Goal: Complete application form: Complete application form

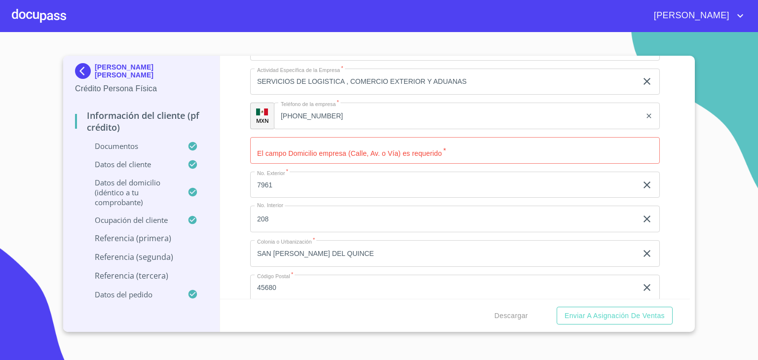
scroll to position [4184, 0]
click at [378, 149] on input "Documento de identificación.   *" at bounding box center [455, 151] width 410 height 27
type input "AV VALLARTA EJE PONIENTE"
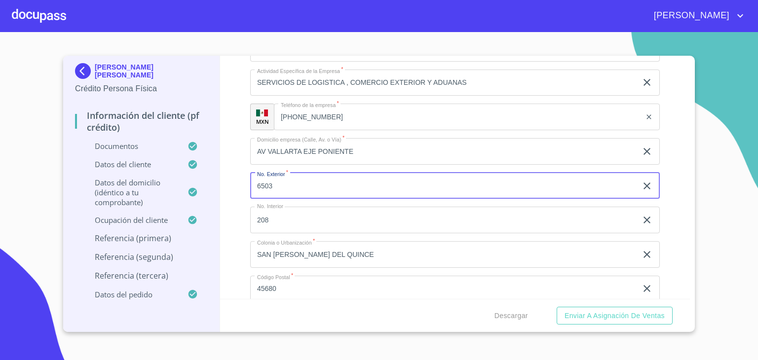
type input "6503"
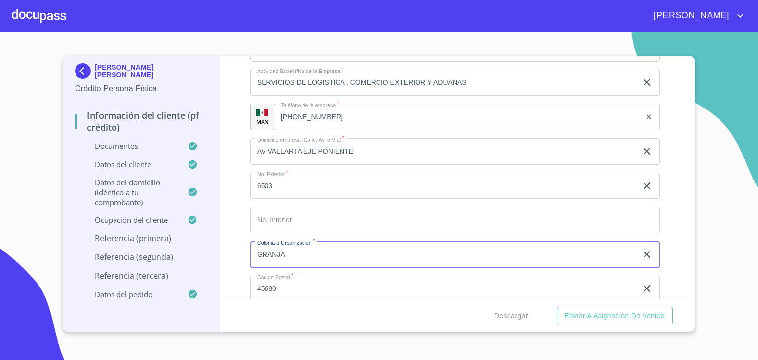
type input "GRANJA"
type input "45010"
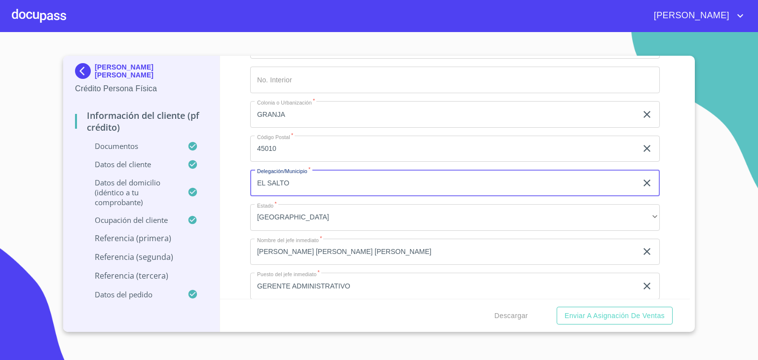
scroll to position [4352, 0]
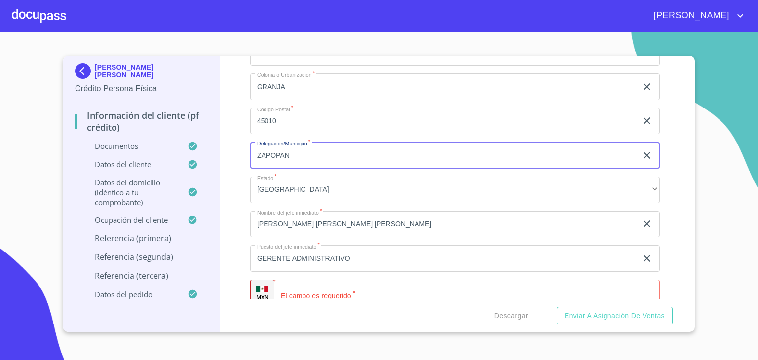
type input "ZAPOPAN"
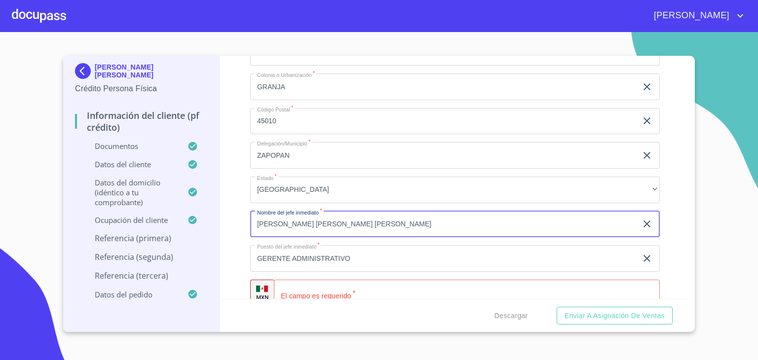
click at [338, 221] on input "[PERSON_NAME] [PERSON_NAME] [PERSON_NAME]" at bounding box center [443, 224] width 387 height 27
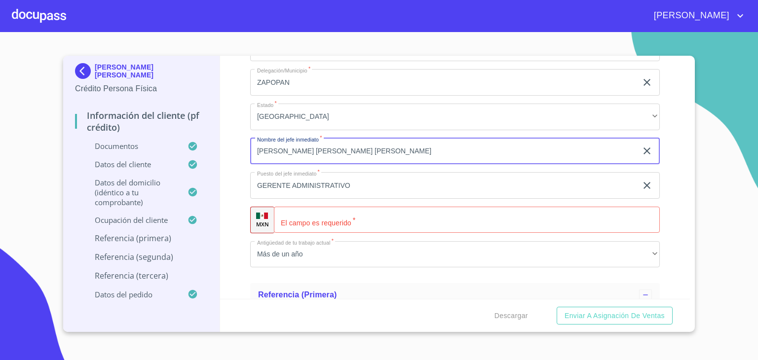
scroll to position [4425, 0]
click at [381, 218] on input "Documento de identificación.   *" at bounding box center [467, 220] width 386 height 27
drag, startPoint x: 398, startPoint y: 143, endPoint x: 244, endPoint y: 142, distance: 153.6
click at [244, 142] on div "Información del cliente (PF crédito) Documentos Documento de identificación.   …" at bounding box center [455, 177] width 471 height 243
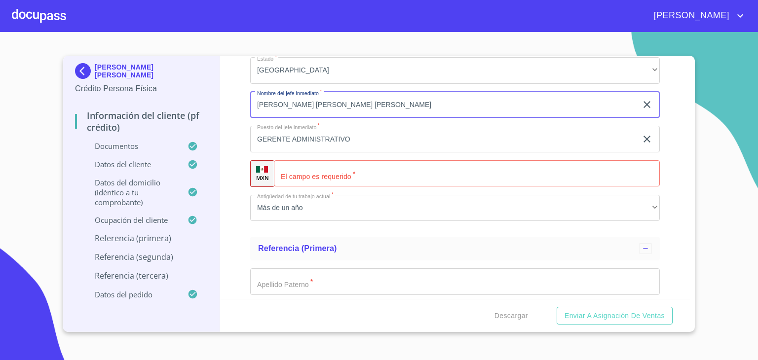
scroll to position [4471, 0]
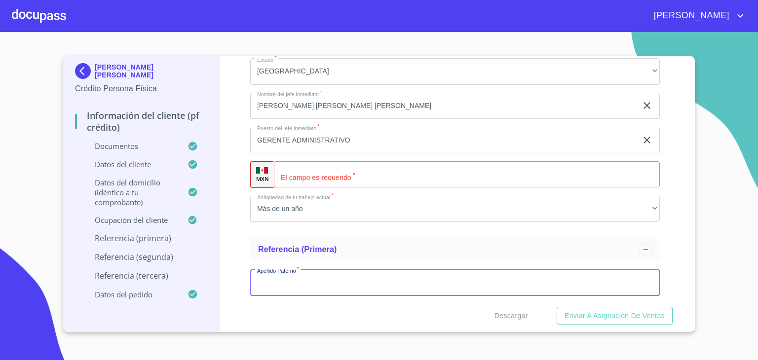
click at [303, 275] on input "Documento de identificación.   *" at bounding box center [455, 283] width 410 height 27
type input "[PERSON_NAME]"
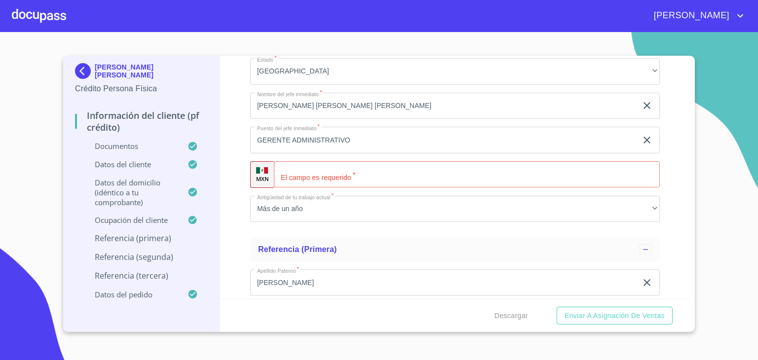
scroll to position [4497, 0]
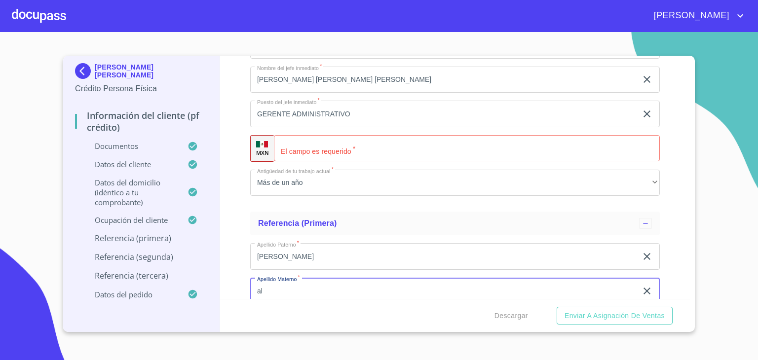
type input "a"
type input "[PERSON_NAME]"
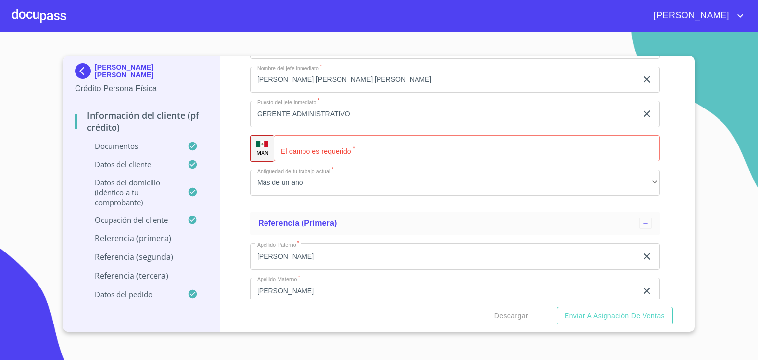
scroll to position [4640, 0]
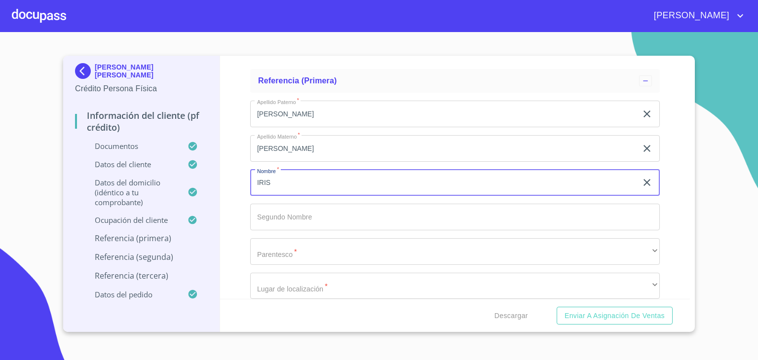
type input "IRIS"
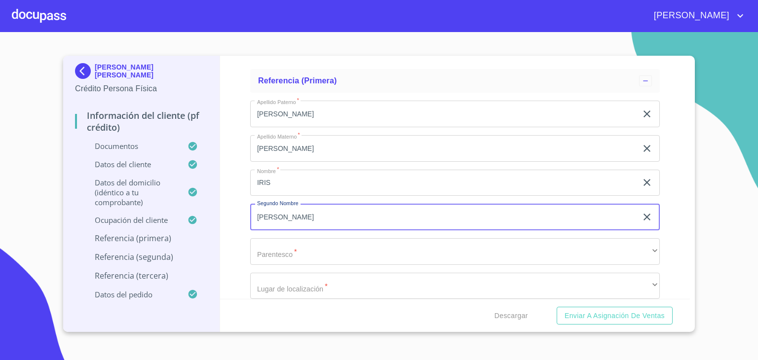
type input "[PERSON_NAME]"
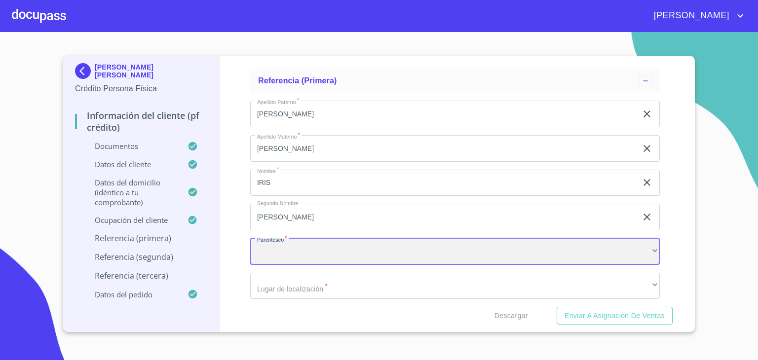
click at [354, 245] on div "​" at bounding box center [455, 251] width 410 height 27
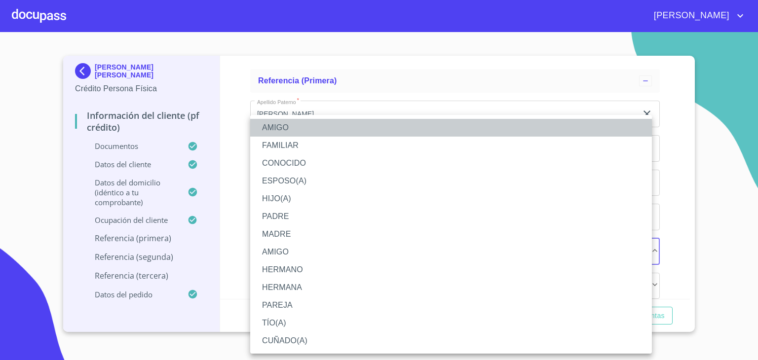
click at [286, 129] on li "AMIGO" at bounding box center [451, 128] width 402 height 18
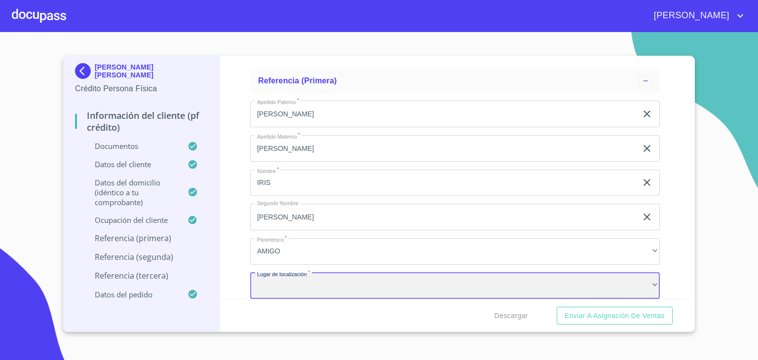
click at [299, 283] on div "​" at bounding box center [455, 286] width 410 height 27
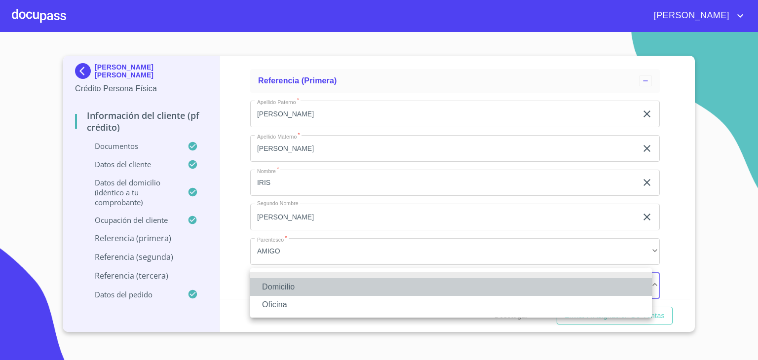
click at [280, 287] on li "Domicilio" at bounding box center [451, 287] width 402 height 18
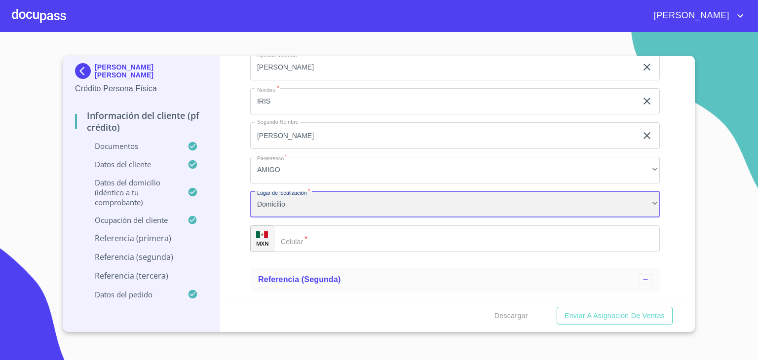
scroll to position [4737, 0]
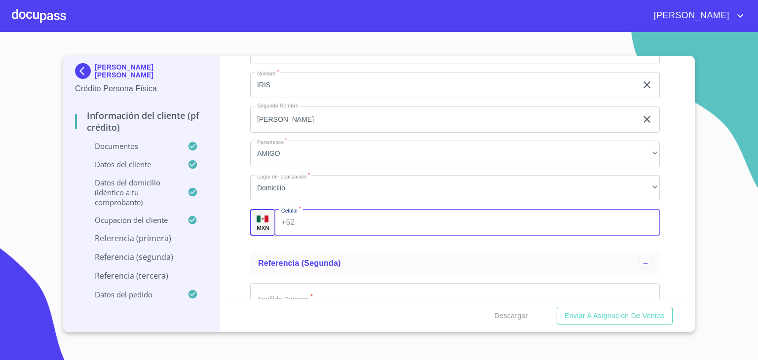
click at [303, 220] on input "Documento de identificación.   *" at bounding box center [479, 222] width 361 height 27
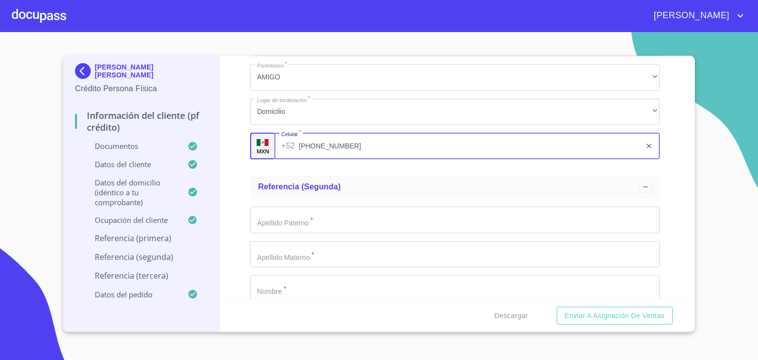
scroll to position [4816, 0]
type input "[PHONE_NUMBER]"
click at [298, 210] on input "Documento de identificación.   *" at bounding box center [455, 217] width 410 height 27
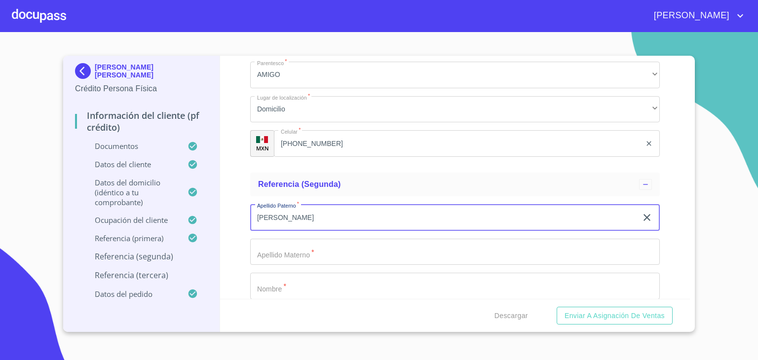
type input "[PERSON_NAME]"
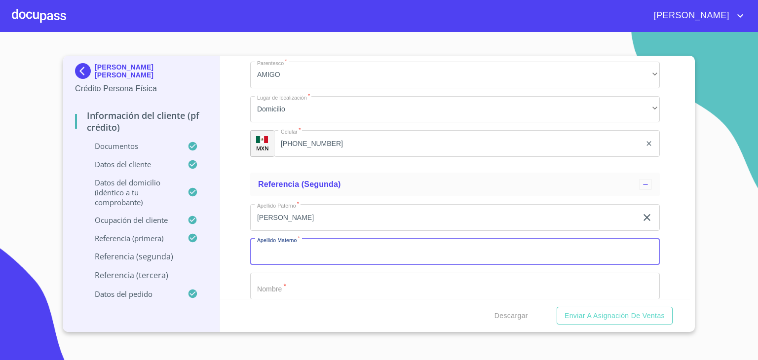
type input "E"
click at [300, 255] on input "DE [DEMOGRAPHIC_DATA]" at bounding box center [443, 252] width 387 height 27
type input "DE [DEMOGRAPHIC_DATA]"
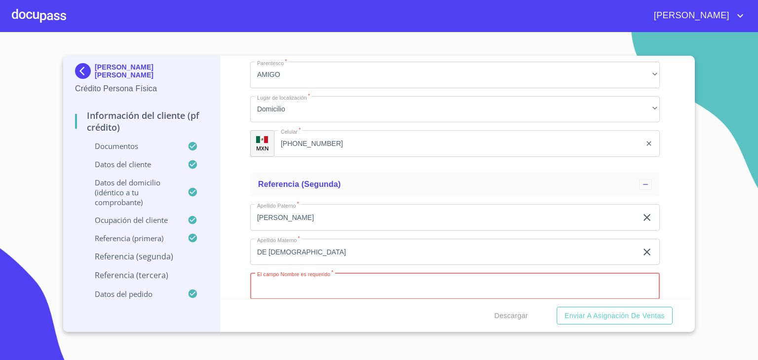
click at [282, 286] on input "Documento de identificación.   *" at bounding box center [455, 286] width 410 height 27
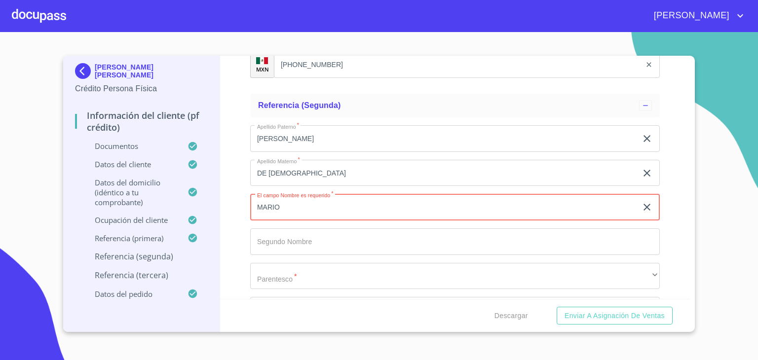
scroll to position [4896, 0]
type input "MARIO"
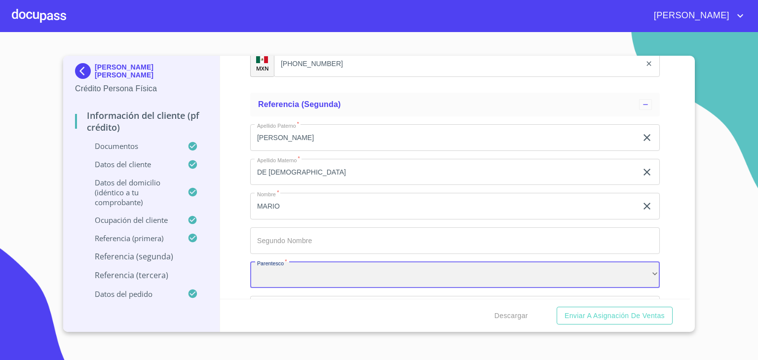
click at [290, 275] on div "​" at bounding box center [455, 275] width 410 height 27
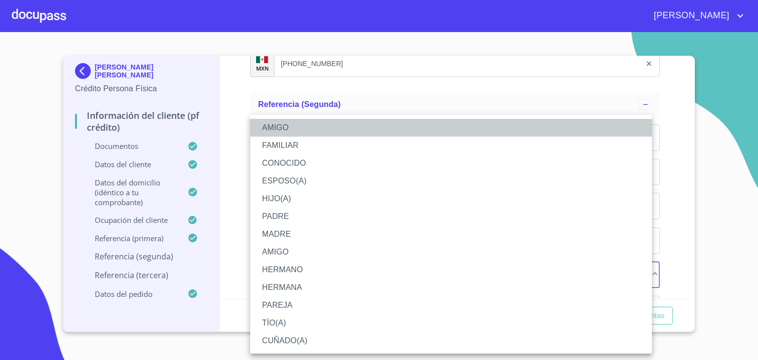
click at [278, 122] on li "AMIGO" at bounding box center [451, 128] width 402 height 18
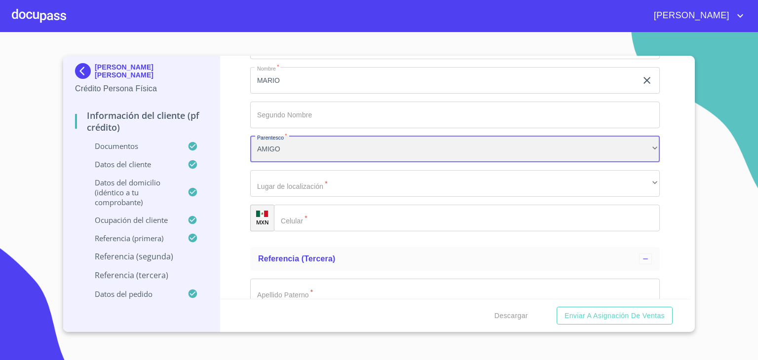
scroll to position [5023, 0]
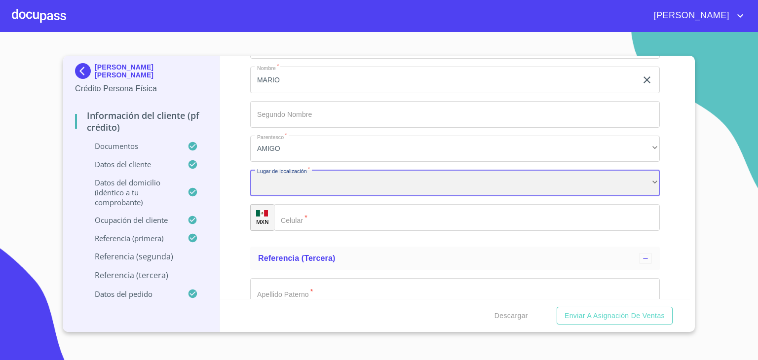
click at [292, 180] on div "​" at bounding box center [455, 183] width 410 height 27
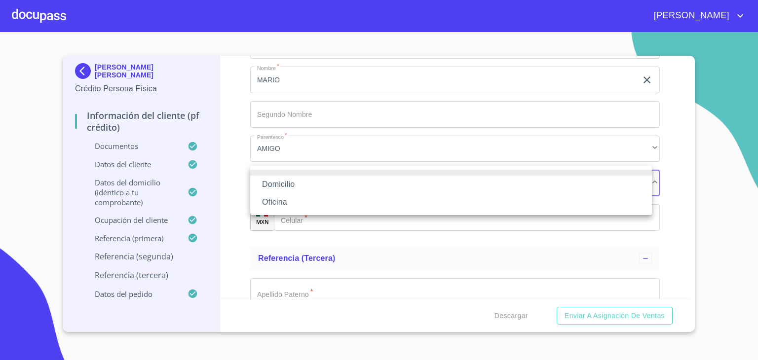
click at [282, 185] on li "Domicilio" at bounding box center [451, 185] width 402 height 18
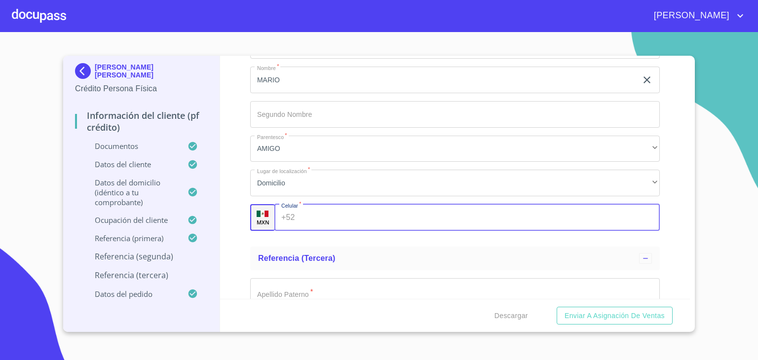
click at [313, 214] on input "Documento de identificación.   *" at bounding box center [479, 217] width 361 height 27
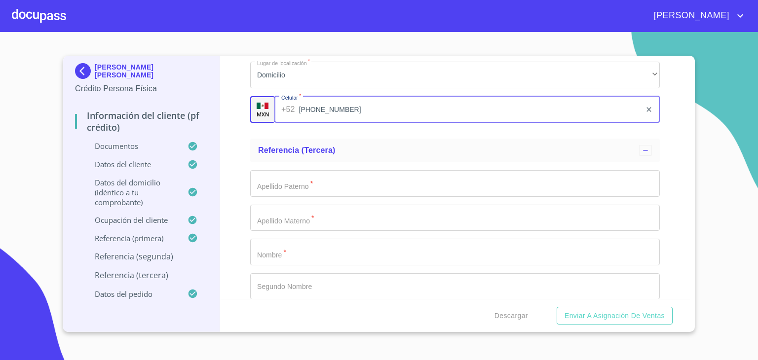
scroll to position [5131, 0]
type input "[PHONE_NUMBER]"
click at [322, 183] on input "Documento de identificación.   *" at bounding box center [455, 183] width 410 height 27
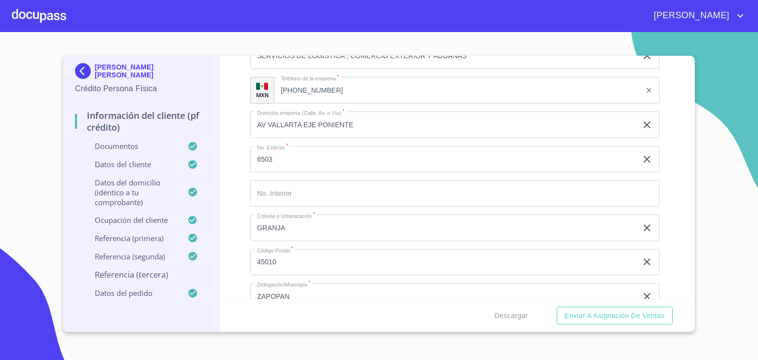
scroll to position [4408, 0]
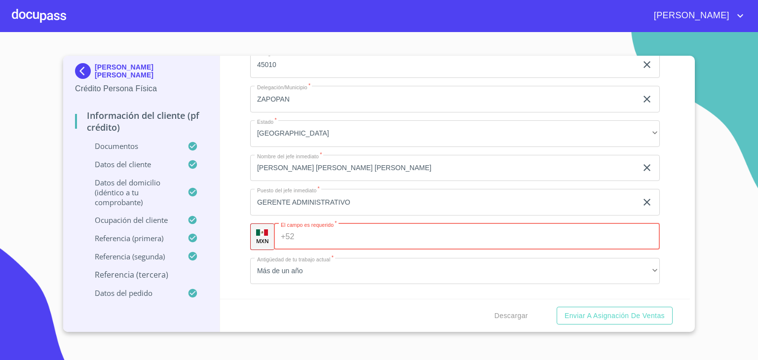
click at [308, 238] on input "Documento de identificación.   *" at bounding box center [479, 237] width 361 height 27
paste input "[PHONE_NUMBER]"
click at [365, 236] on input "[PHONE_NUMBER]" at bounding box center [470, 237] width 343 height 27
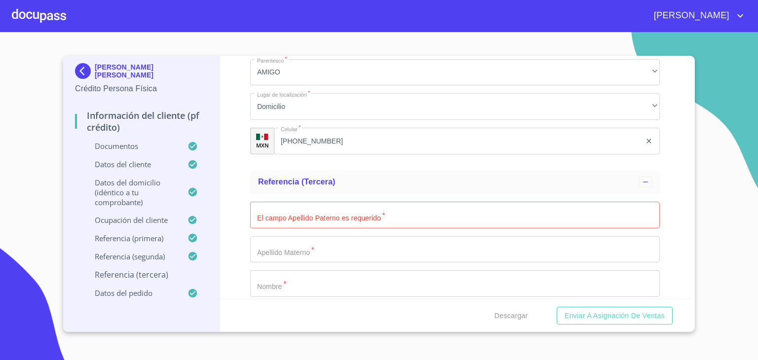
scroll to position [5008, 0]
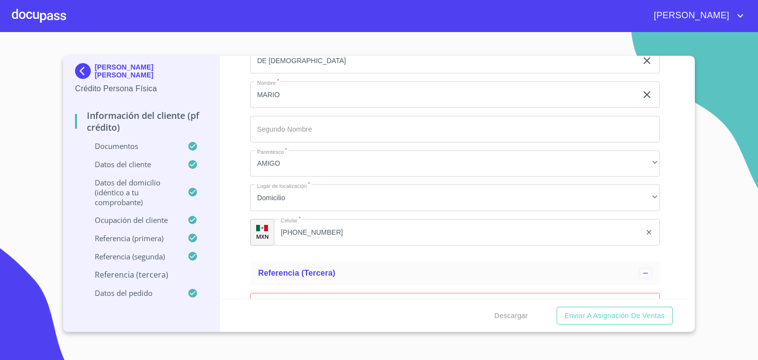
type input "[PHONE_NUMBER]"
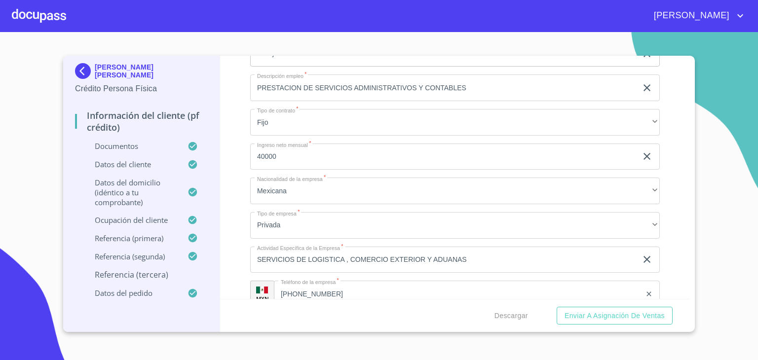
scroll to position [4006, 0]
drag, startPoint x: 476, startPoint y: 79, endPoint x: 234, endPoint y: 72, distance: 242.6
click at [234, 72] on div "Información del cliente (PF crédito) Documentos Documento de identificación.   …" at bounding box center [455, 177] width 471 height 243
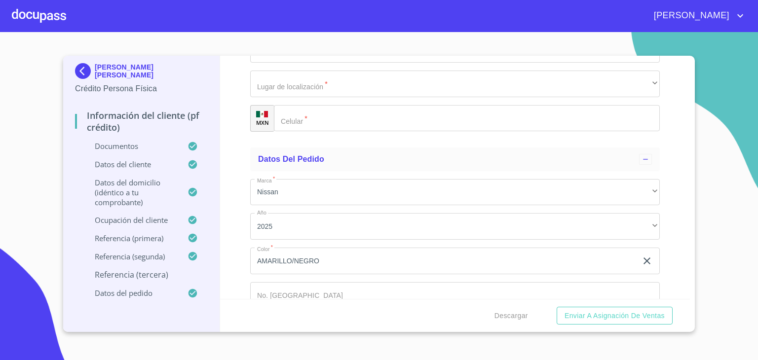
scroll to position [5453, 0]
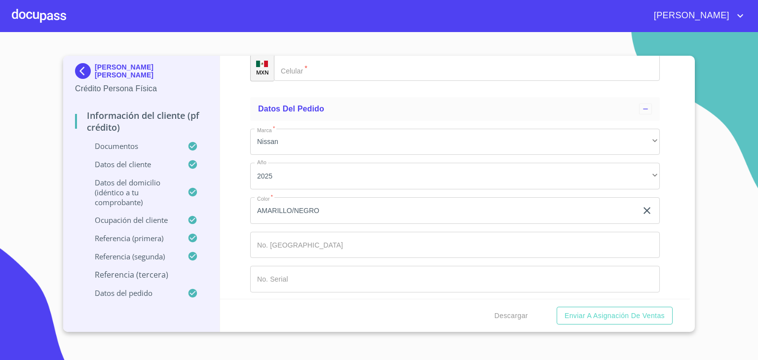
click at [130, 277] on p "Referencia (tercera)" at bounding box center [141, 275] width 133 height 11
click at [117, 274] on p "Referencia (tercera)" at bounding box center [141, 275] width 133 height 11
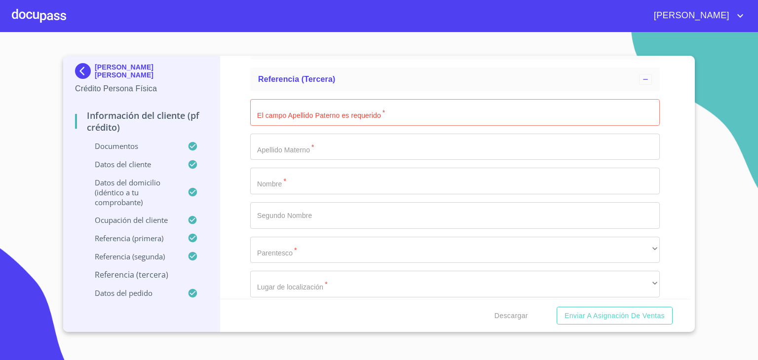
scroll to position [240, 0]
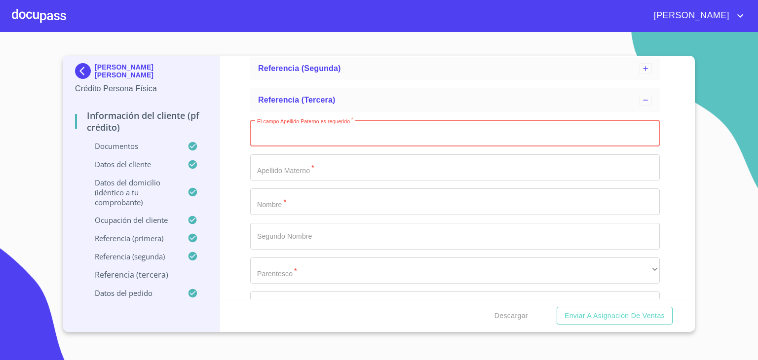
click at [391, 135] on input "El campo Apellido [PERSON_NAME] requerido   *" at bounding box center [455, 133] width 410 height 27
type input "T"
type input "CASTELLANO"
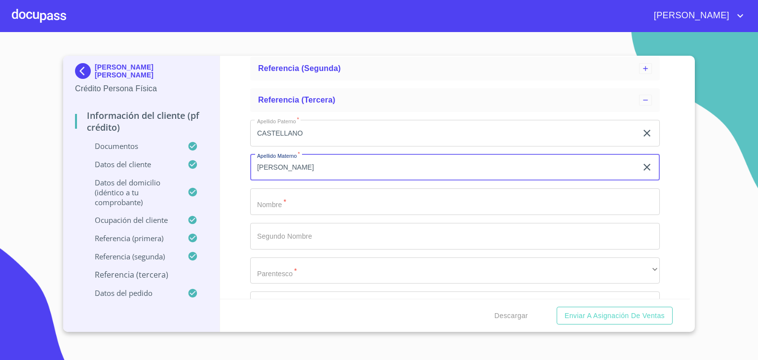
type input "[PERSON_NAME]"
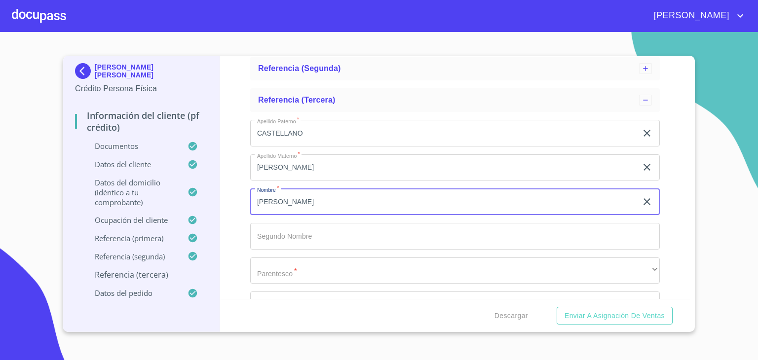
type input "[PERSON_NAME]"
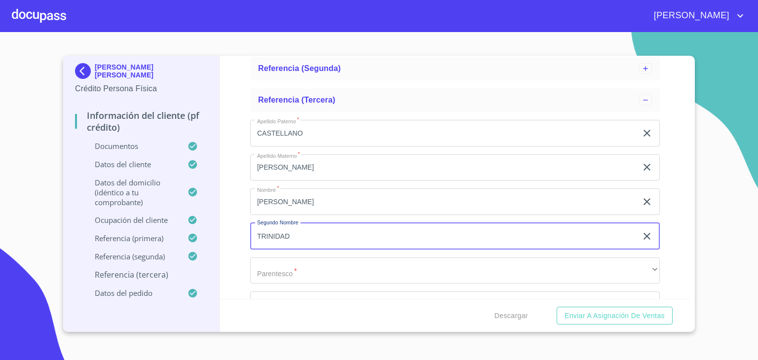
type input "TRINIDAD"
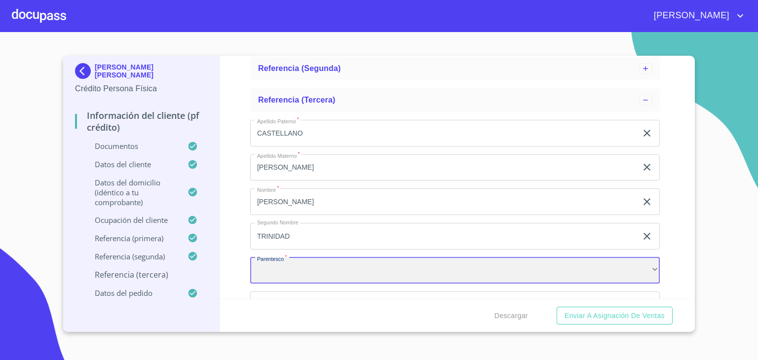
click at [304, 273] on div "​" at bounding box center [455, 271] width 410 height 27
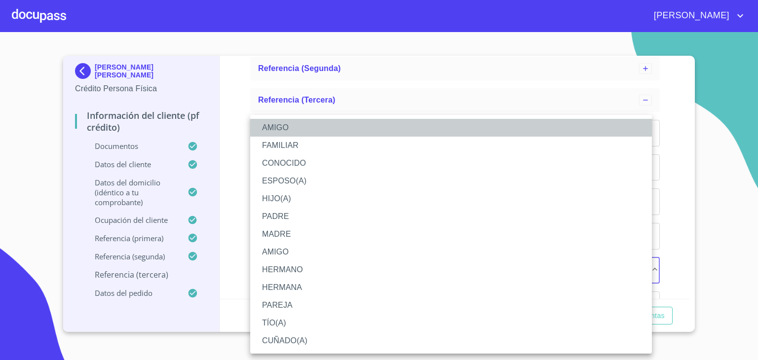
click at [272, 130] on li "AMIGO" at bounding box center [451, 128] width 402 height 18
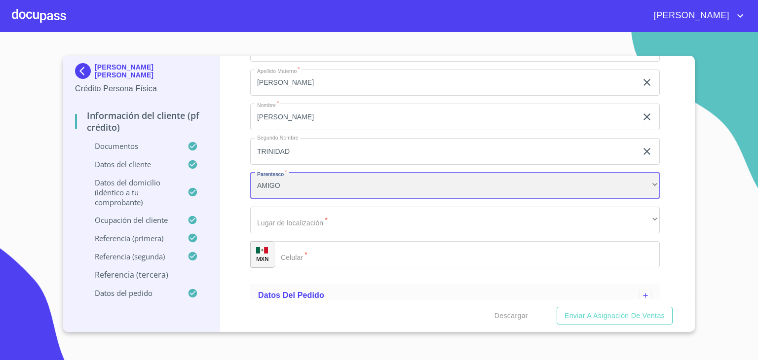
scroll to position [331, 0]
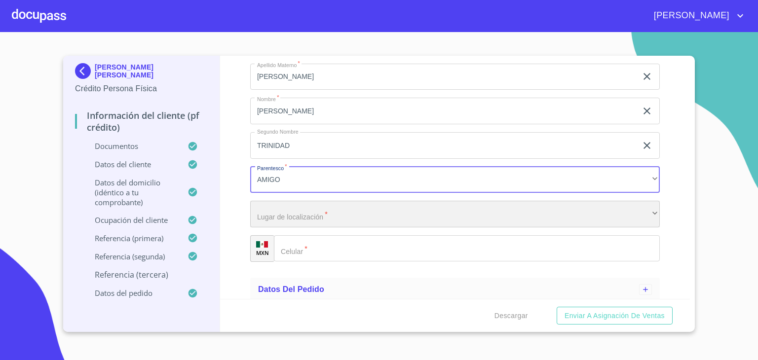
click at [331, 213] on div "​" at bounding box center [455, 214] width 410 height 27
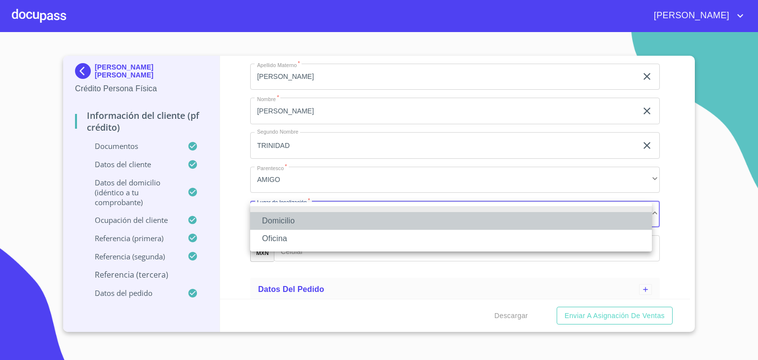
click at [282, 227] on li "Domicilio" at bounding box center [451, 221] width 402 height 18
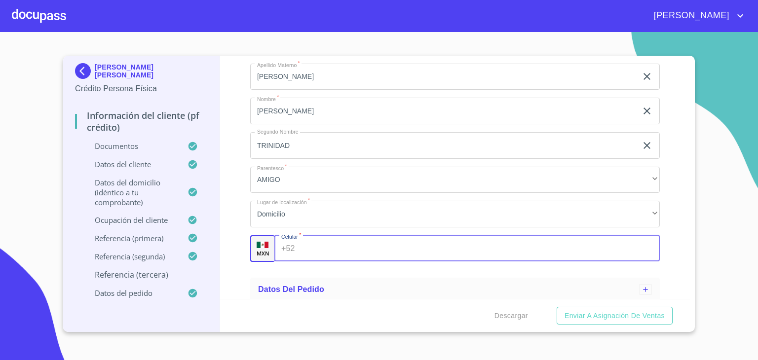
click at [307, 250] on input "Apellido [PERSON_NAME]   *" at bounding box center [479, 249] width 361 height 27
drag, startPoint x: 403, startPoint y: 248, endPoint x: 280, endPoint y: 247, distance: 122.5
click at [280, 247] on div "[PHONE_NUMBER] ​" at bounding box center [468, 249] width 386 height 27
type input "[PHONE_NUMBER]"
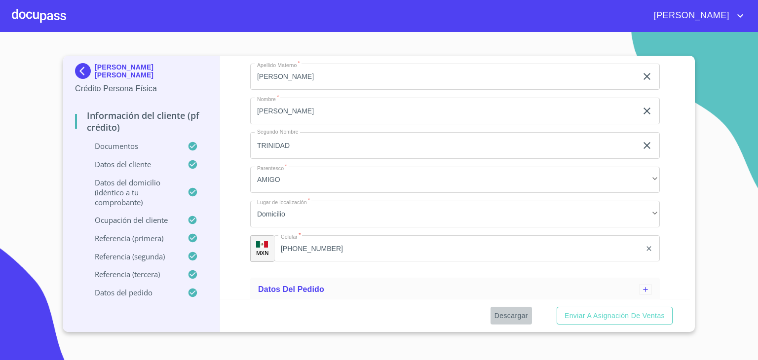
click at [508, 312] on span "Descargar" at bounding box center [512, 316] width 34 height 12
